Goal: Information Seeking & Learning: Learn about a topic

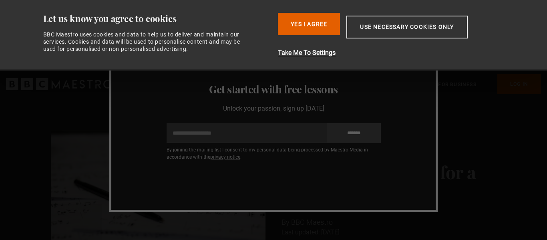
click at [306, 20] on button "Yes I Agree" at bounding box center [309, 24] width 62 height 22
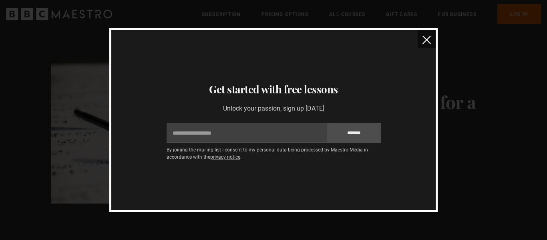
click at [421, 35] on button "close" at bounding box center [427, 39] width 18 height 18
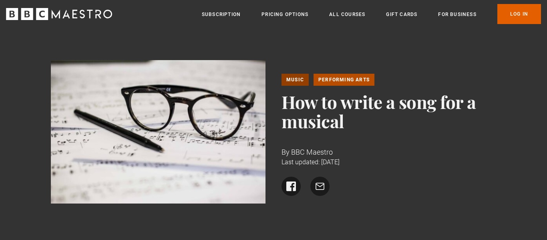
click at [293, 80] on link "Music" at bounding box center [295, 80] width 27 height 12
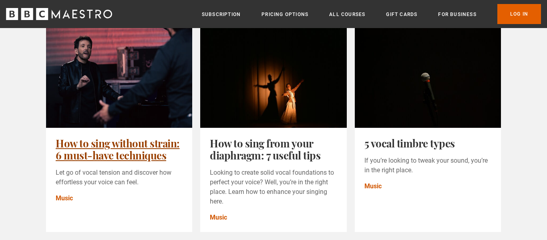
click at [132, 149] on link "How to sing without strain: 6 must-have techniques" at bounding box center [118, 149] width 124 height 26
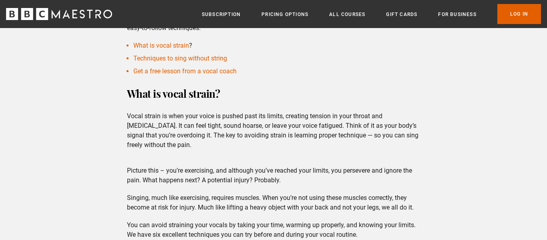
scroll to position [263, 0]
click at [181, 56] on link "Techniques to sing without string" at bounding box center [180, 59] width 94 height 8
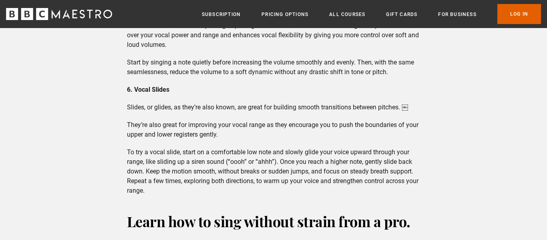
scroll to position [911, 0]
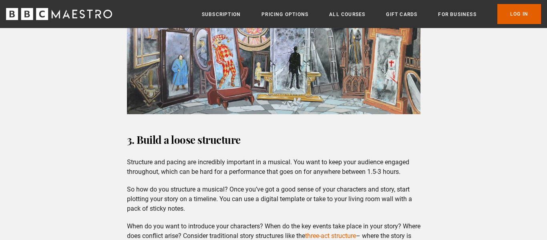
scroll to position [1375, 0]
